Goal: Task Accomplishment & Management: Use online tool/utility

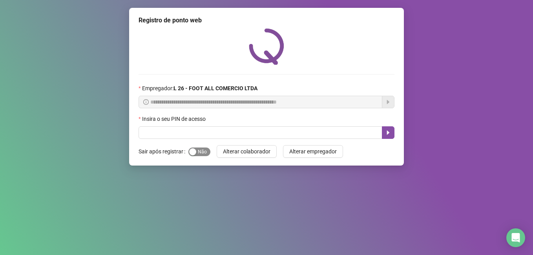
click at [202, 154] on span "Sim Não" at bounding box center [199, 152] width 22 height 9
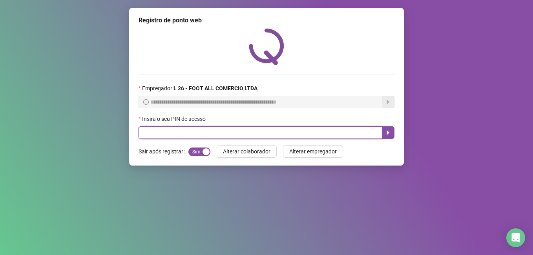
click at [176, 133] on input "text" at bounding box center [261, 132] width 244 height 13
type input "*****"
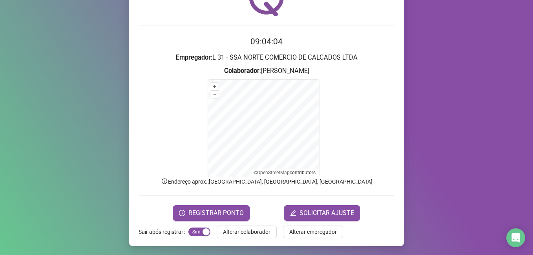
scroll to position [49, 0]
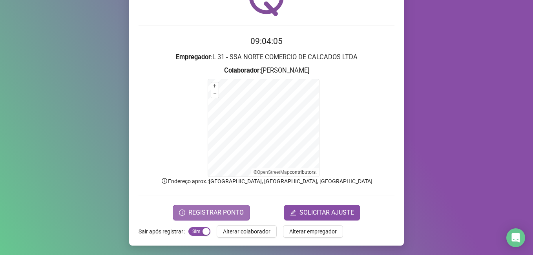
click at [228, 207] on button "REGISTRAR PONTO" at bounding box center [211, 213] width 77 height 16
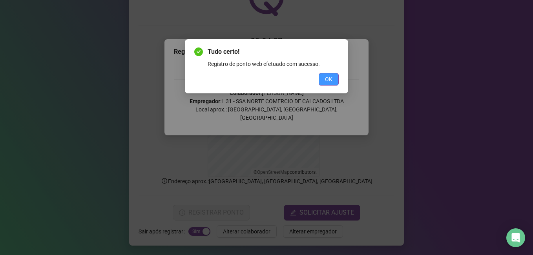
click at [331, 76] on span "OK" at bounding box center [328, 79] width 7 height 9
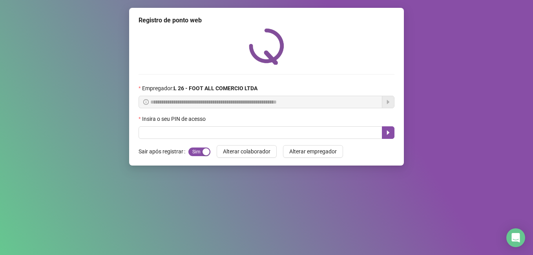
scroll to position [0, 0]
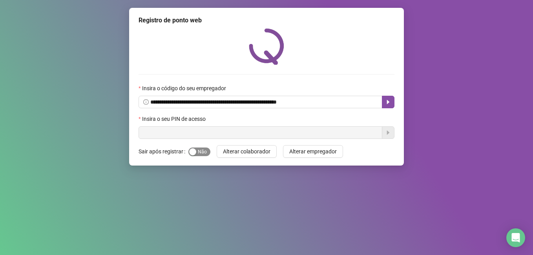
click at [205, 152] on span "Sim Não" at bounding box center [199, 152] width 22 height 9
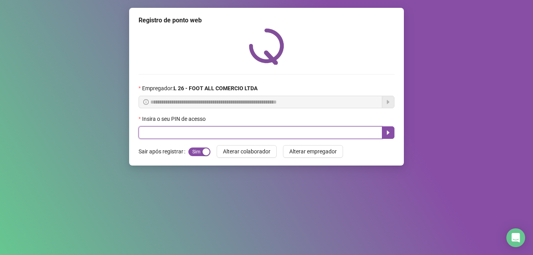
click at [205, 136] on input "text" at bounding box center [261, 132] width 244 height 13
type input "*****"
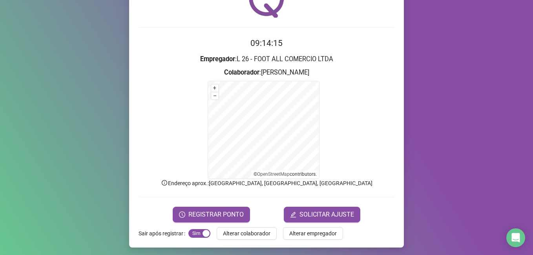
scroll to position [49, 0]
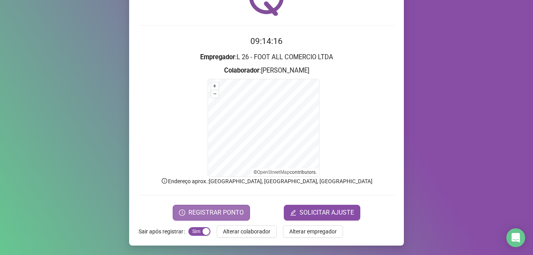
click at [236, 208] on span "REGISTRAR PONTO" at bounding box center [215, 212] width 55 height 9
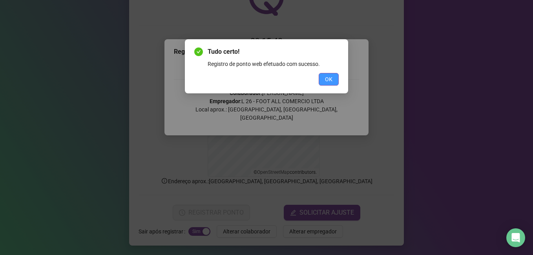
click at [329, 82] on span "OK" at bounding box center [328, 79] width 7 height 9
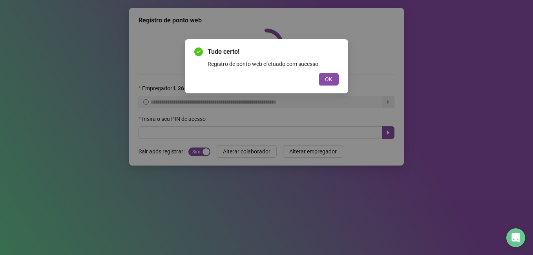
scroll to position [0, 0]
